Goal: Obtain resource: Obtain resource

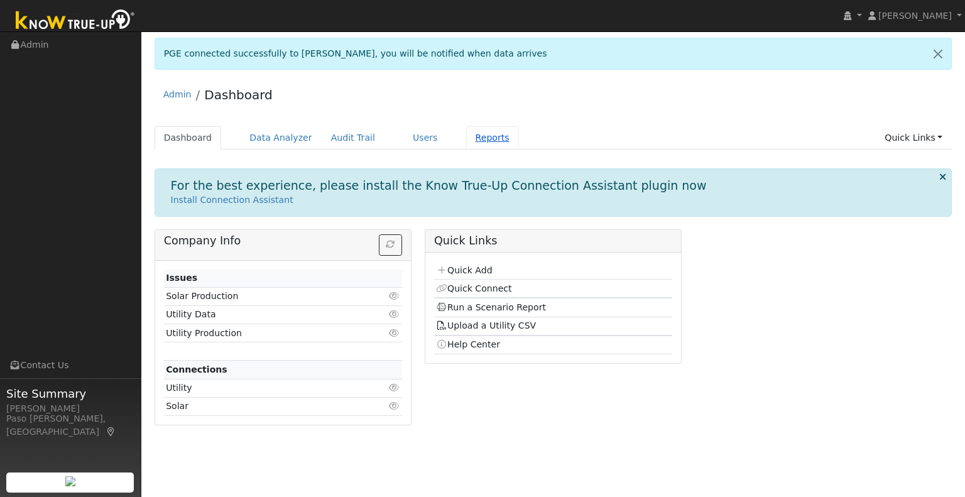
click at [477, 135] on link "Reports" at bounding box center [492, 137] width 53 height 23
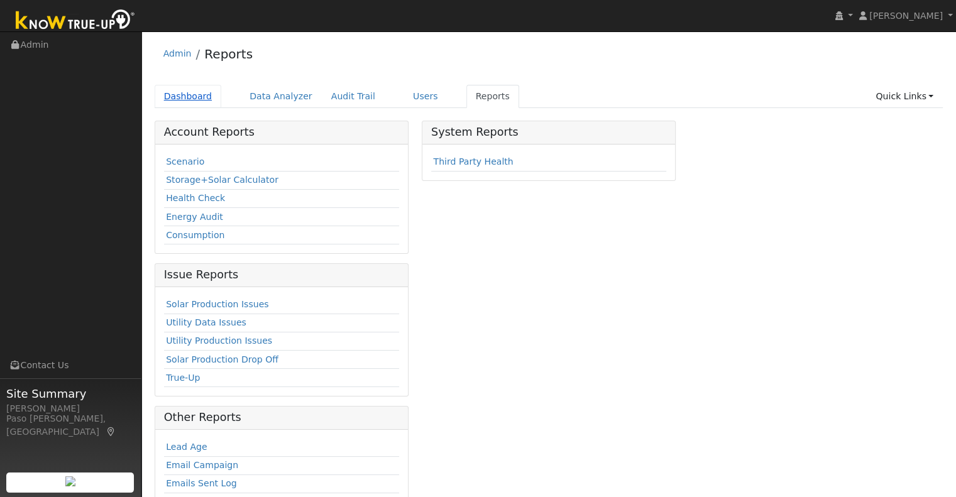
click at [196, 99] on link "Dashboard" at bounding box center [188, 96] width 67 height 23
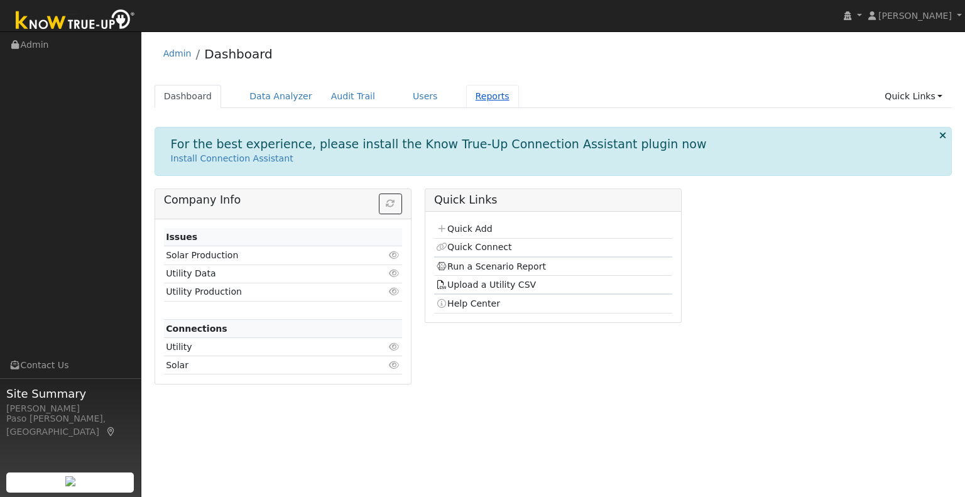
click at [468, 102] on link "Reports" at bounding box center [492, 96] width 53 height 23
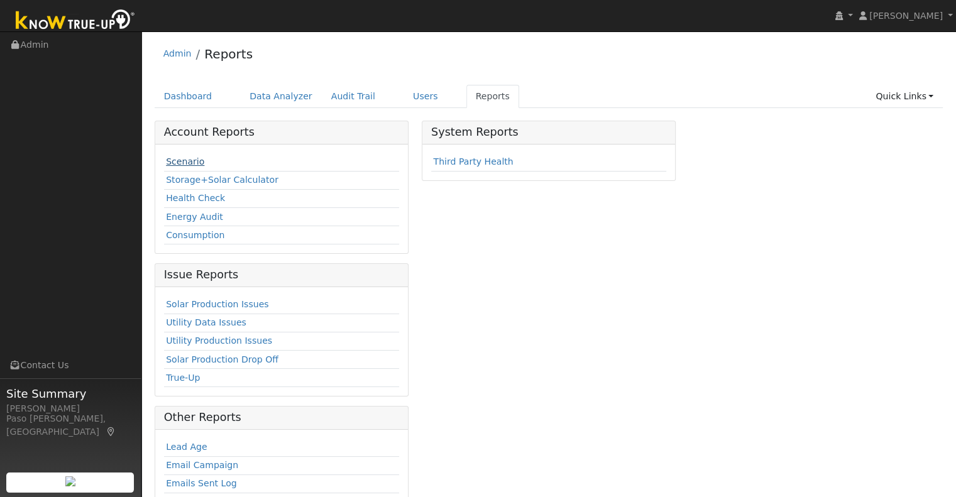
click at [198, 156] on link "Scenario" at bounding box center [185, 161] width 38 height 10
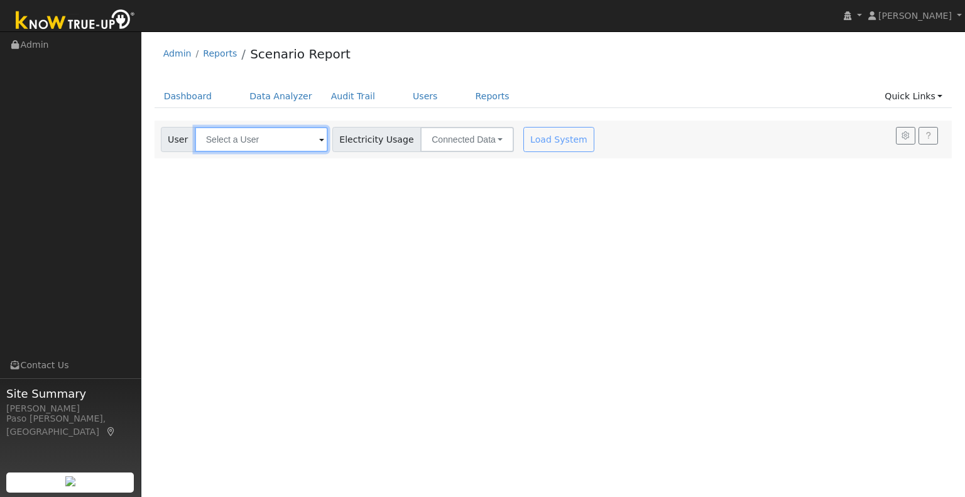
click at [214, 147] on input "text" at bounding box center [261, 139] width 133 height 25
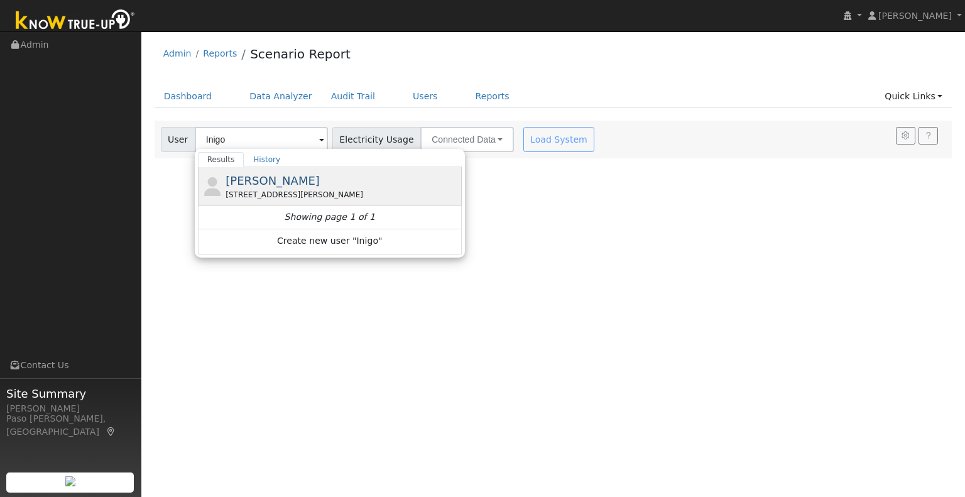
click at [275, 183] on span "[PERSON_NAME]" at bounding box center [273, 180] width 94 height 13
type input "[PERSON_NAME]"
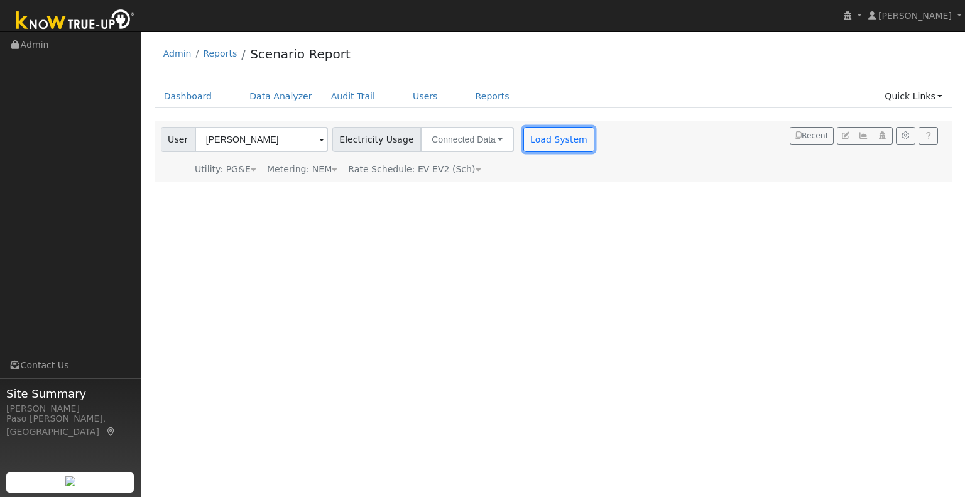
click at [535, 139] on button "Load System" at bounding box center [559, 139] width 72 height 25
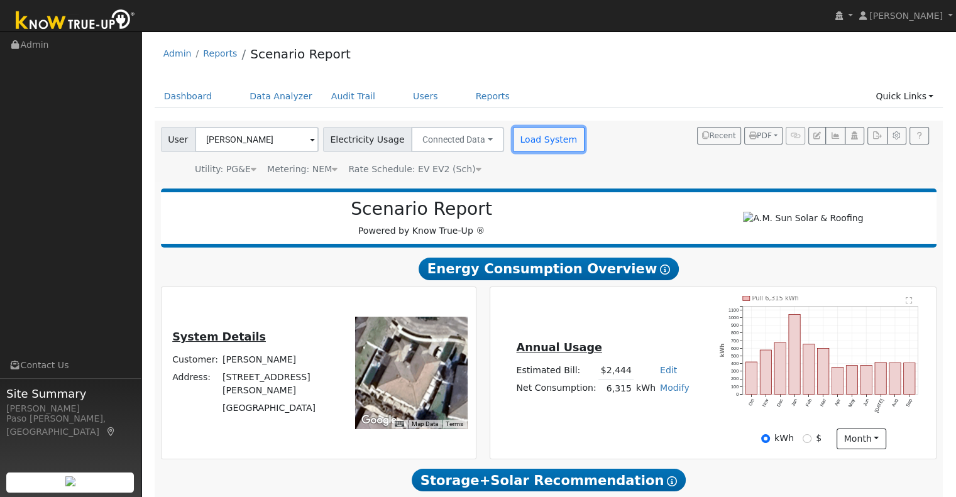
click at [530, 138] on button "Load System" at bounding box center [549, 139] width 72 height 25
click at [877, 137] on icon "button" at bounding box center [876, 136] width 9 height 8
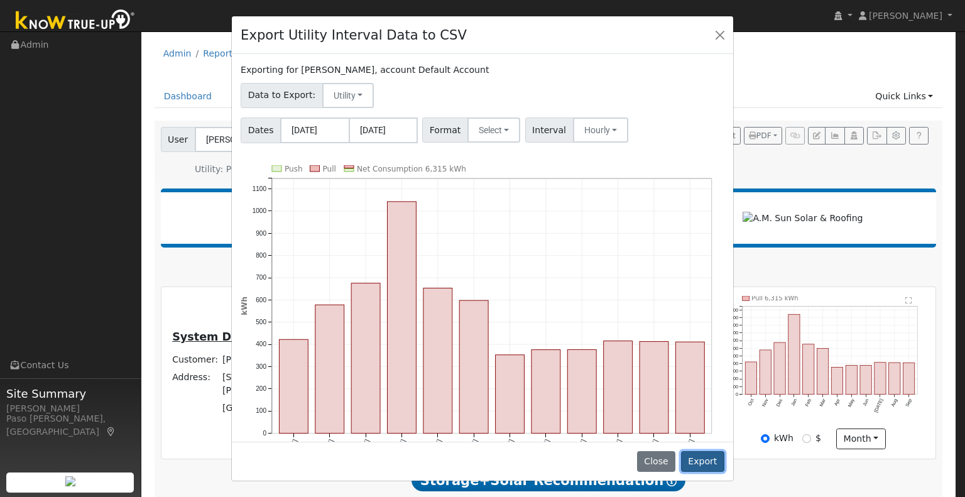
click at [696, 456] on button "Export" at bounding box center [702, 461] width 43 height 21
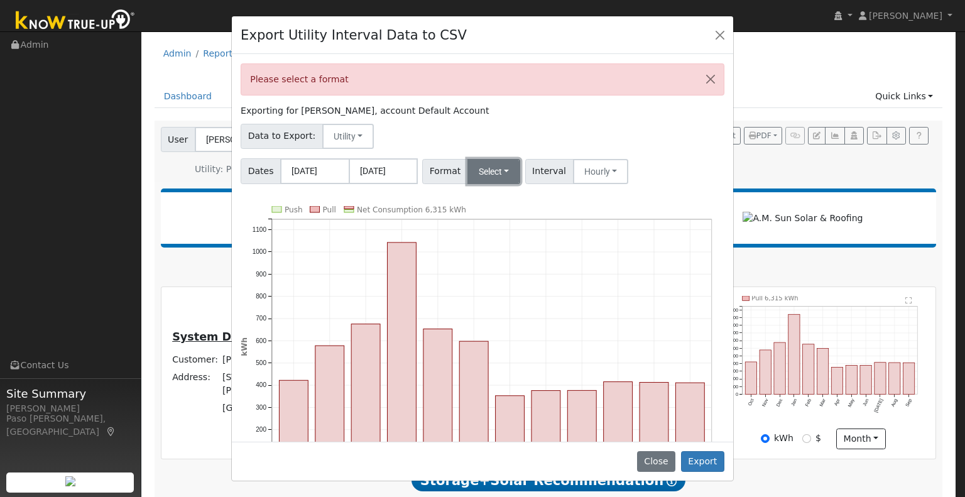
click at [467, 170] on button "Select" at bounding box center [493, 171] width 53 height 25
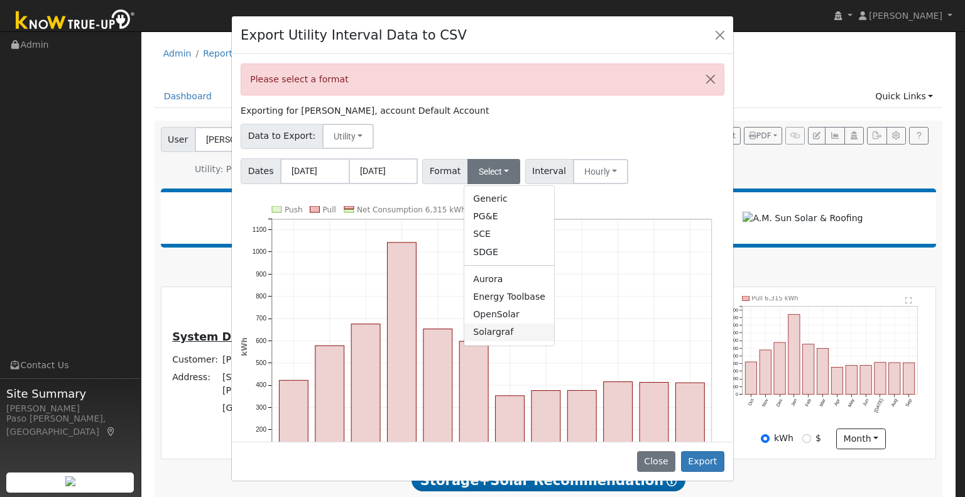
click at [487, 339] on link "Solargraf" at bounding box center [509, 333] width 90 height 18
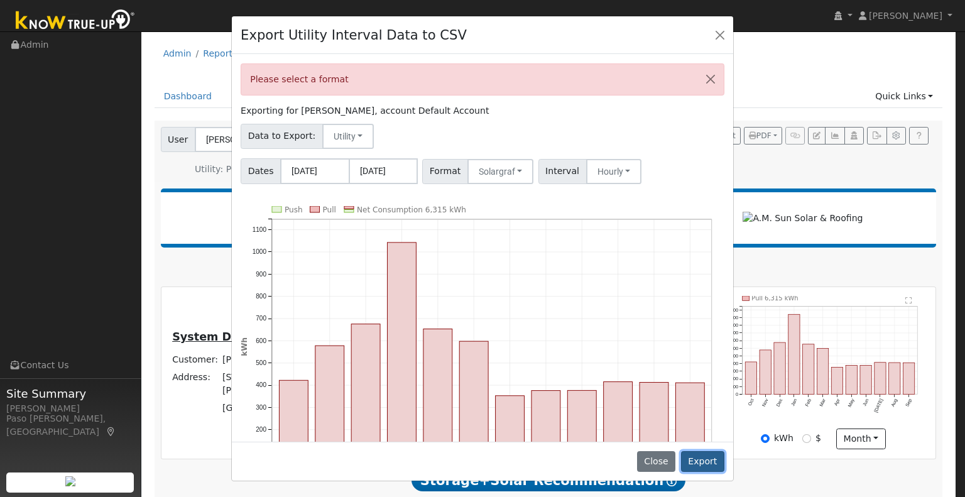
click at [693, 459] on button "Export" at bounding box center [702, 461] width 43 height 21
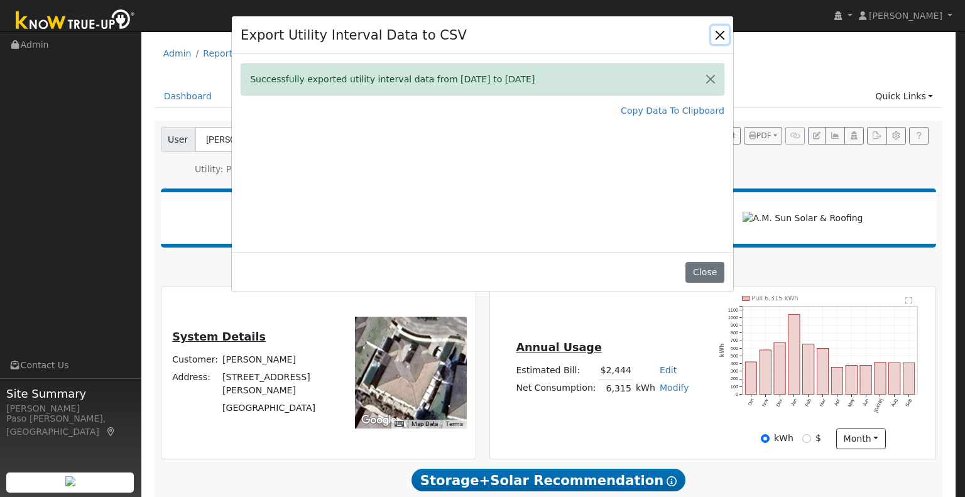
click at [722, 40] on button "Close" at bounding box center [720, 35] width 18 height 18
